Goal: Task Accomplishment & Management: Manage account settings

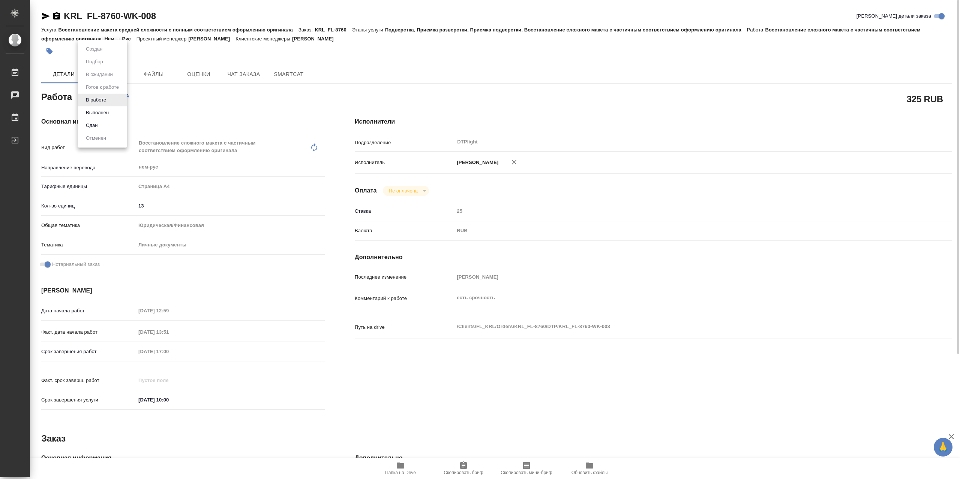
click at [108, 98] on body "🙏 .cls-1 fill:#fff; AWATERA Сархатов Руслан Работы 0 Чаты График Выйти KRL_FL-8…" at bounding box center [480, 239] width 960 height 479
click at [111, 114] on li "Выполнен" at bounding box center [102, 112] width 49 height 13
type textarea "x"
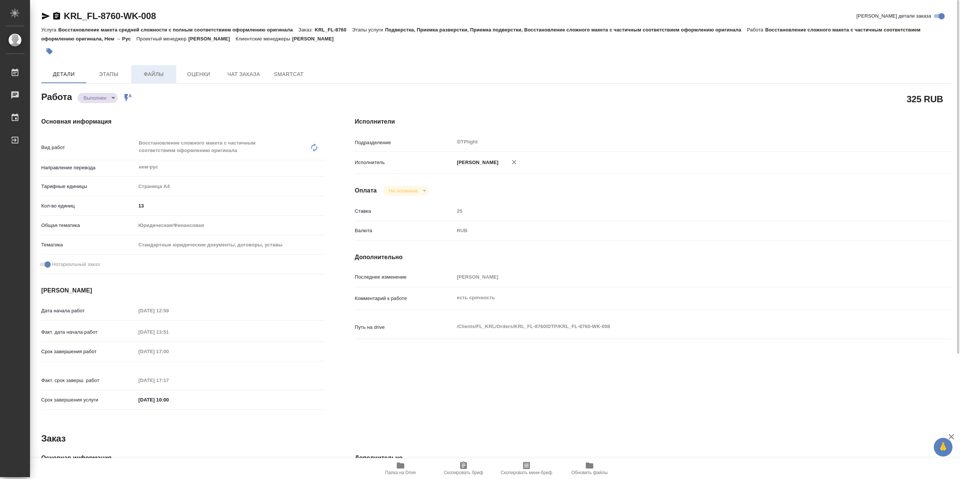
type textarea "x"
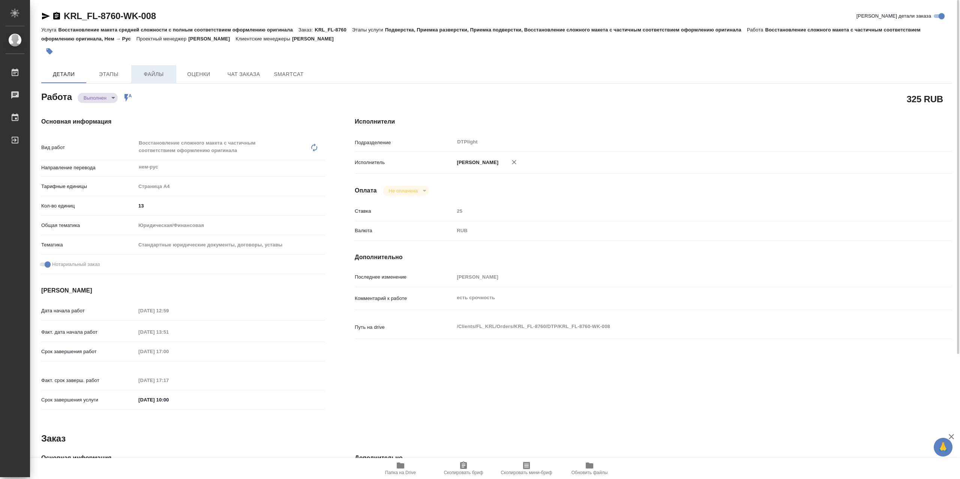
type textarea "x"
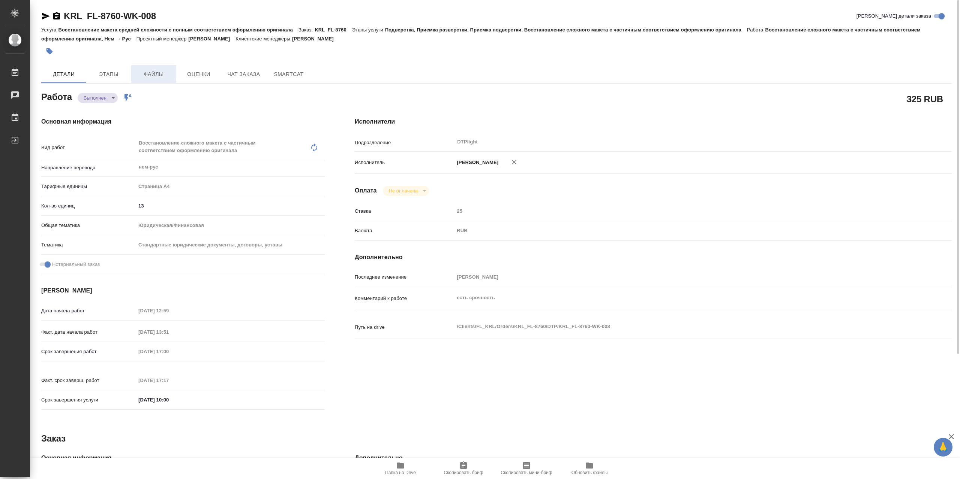
type textarea "x"
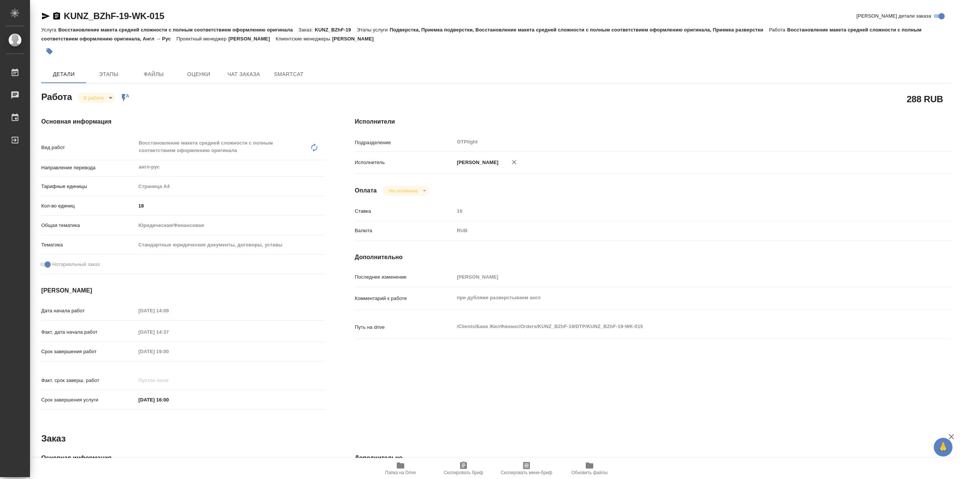
click at [400, 468] on icon "button" at bounding box center [400, 466] width 7 height 6
